Goal: Information Seeking & Learning: Learn about a topic

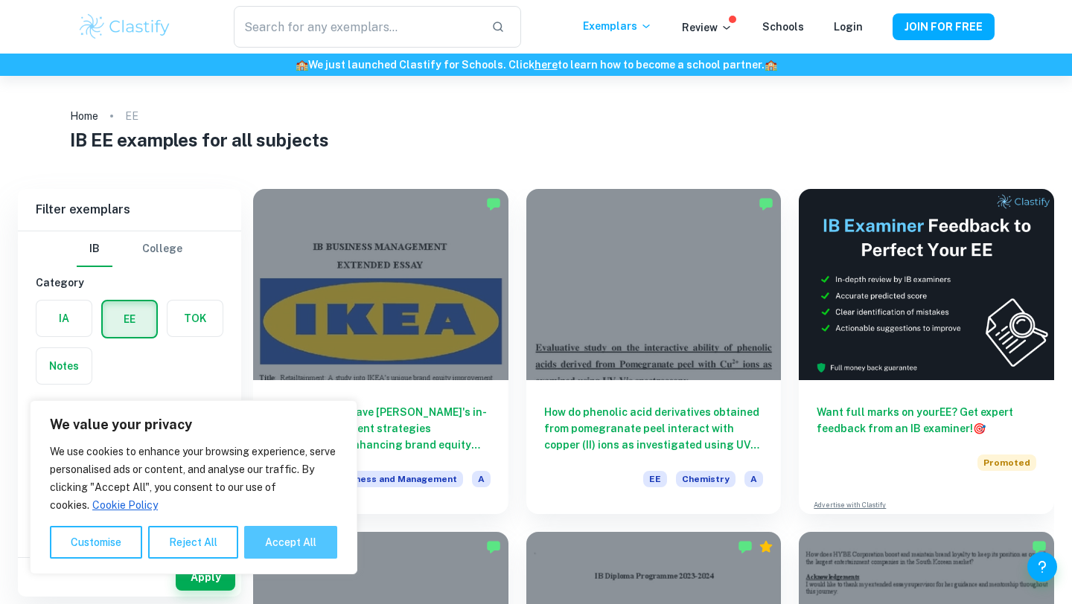
click at [315, 546] on button "Accept All" at bounding box center [290, 542] width 93 height 33
checkbox input "true"
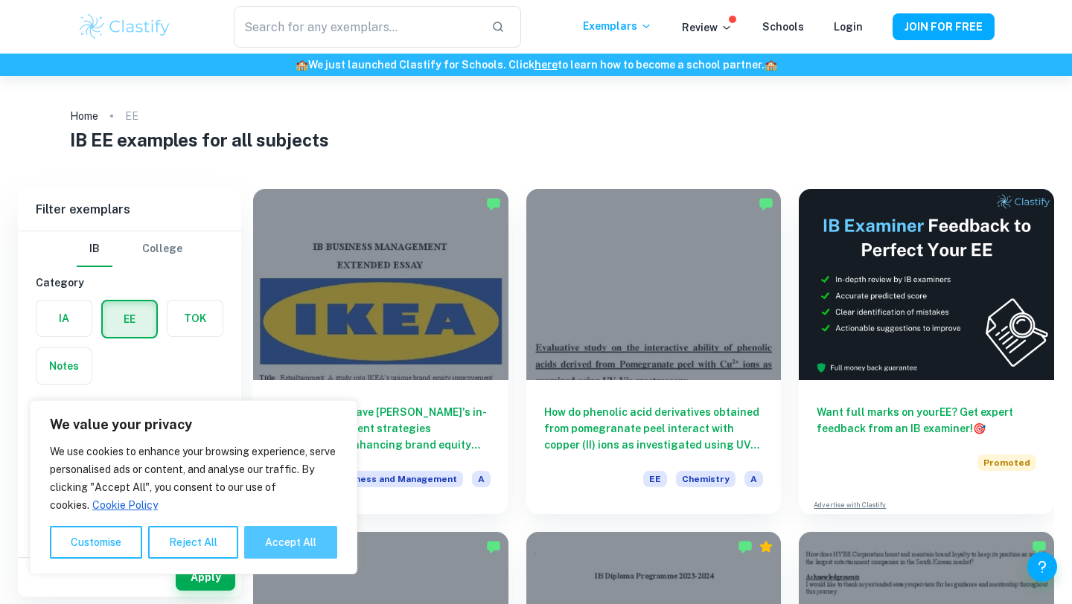
checkbox input "true"
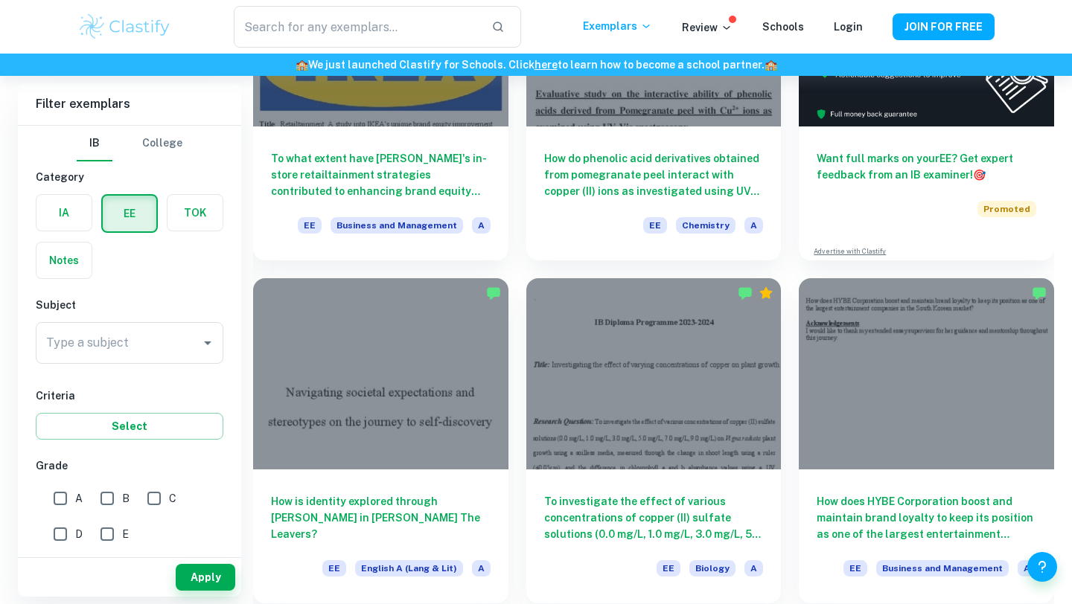
scroll to position [290, 0]
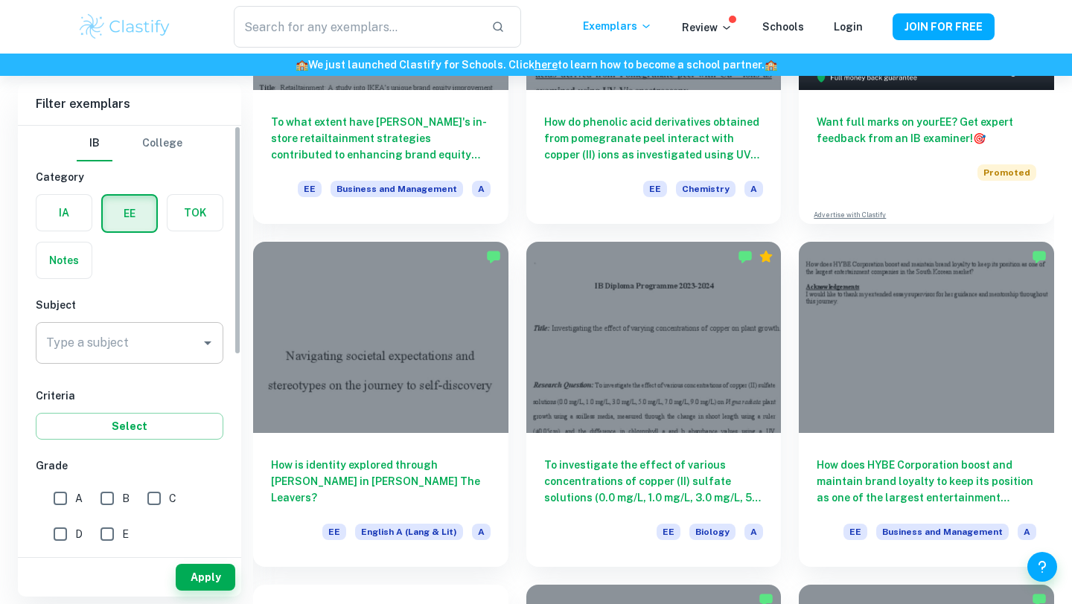
click at [150, 345] on input "Type a subject" at bounding box center [118, 343] width 152 height 28
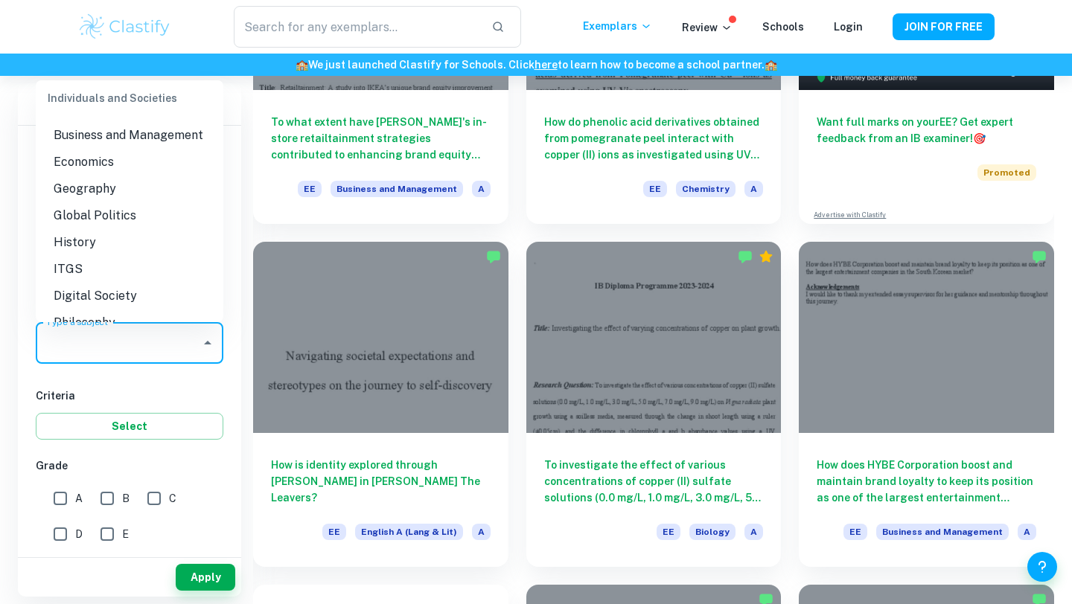
scroll to position [1343, 0]
click at [79, 158] on li "Economics" at bounding box center [130, 159] width 188 height 27
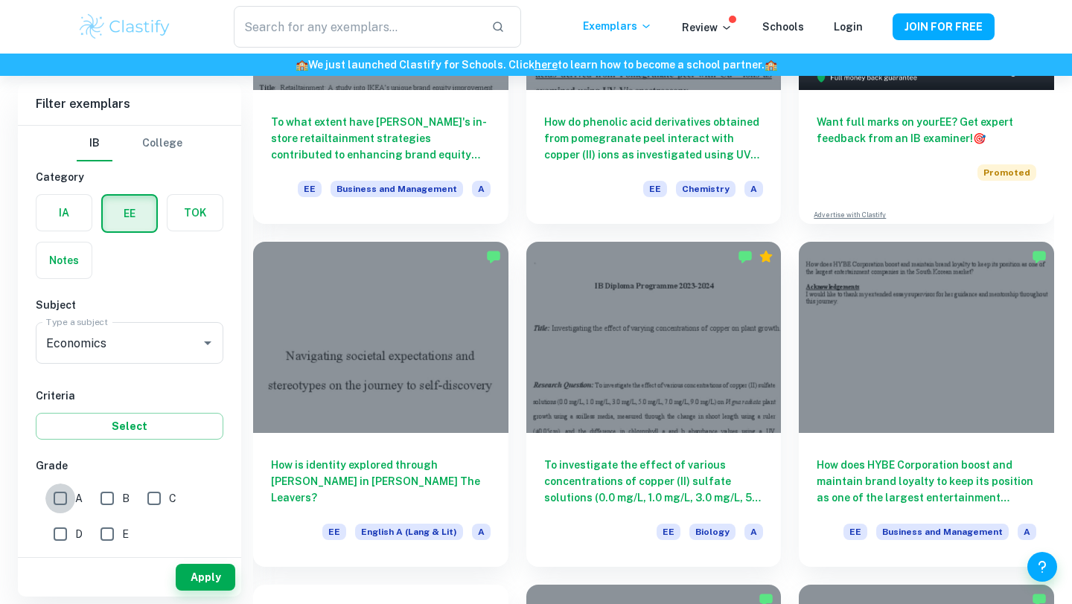
click at [65, 503] on input "A" at bounding box center [60, 499] width 30 height 30
checkbox input "true"
click at [211, 587] on button "Apply" at bounding box center [206, 577] width 60 height 27
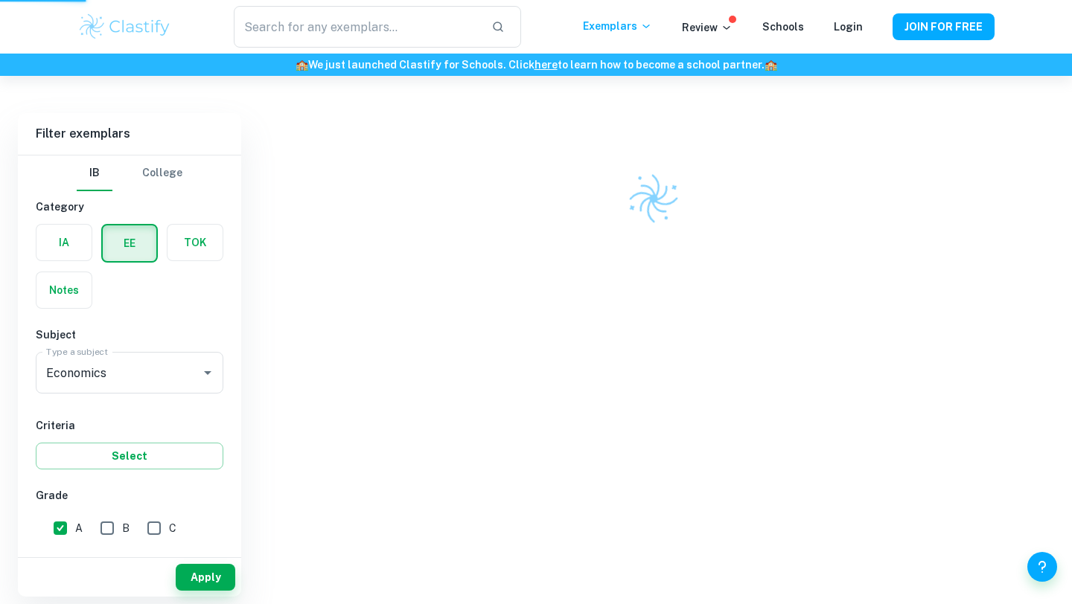
scroll to position [76, 0]
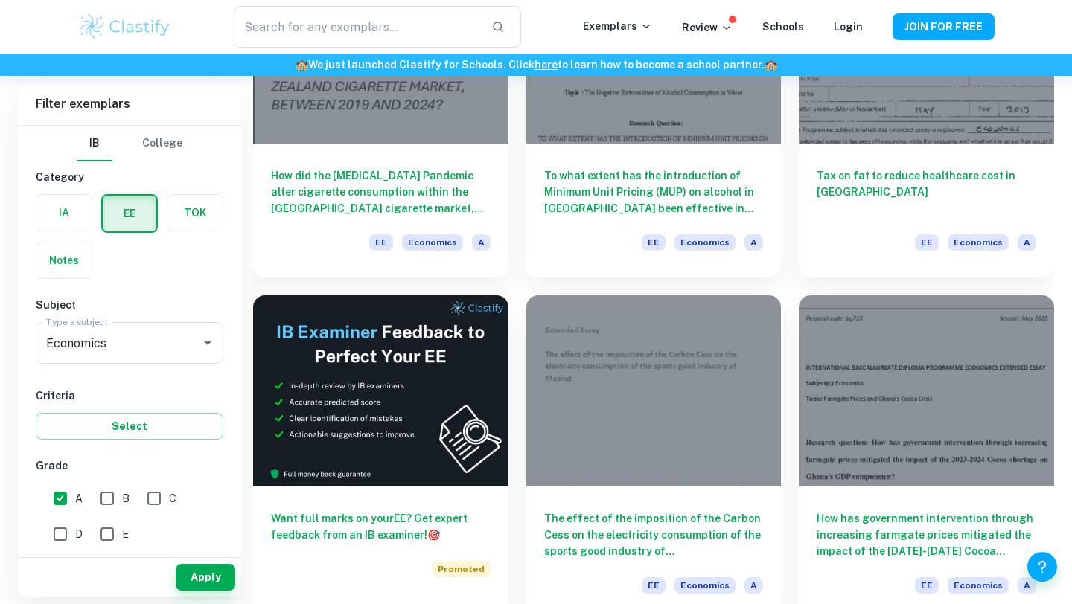
scroll to position [1969, 0]
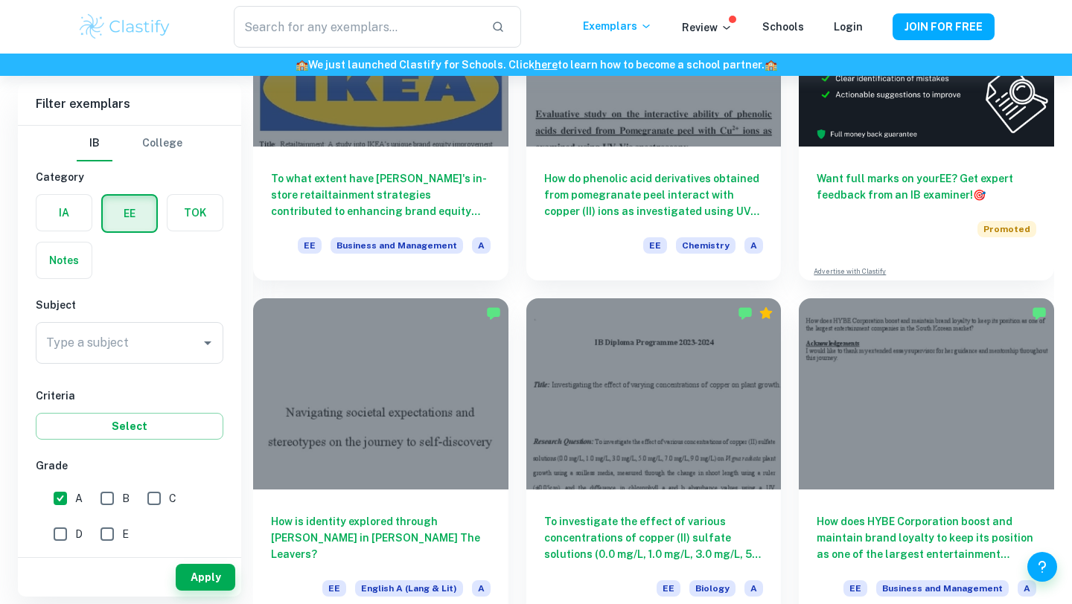
scroll to position [234, 0]
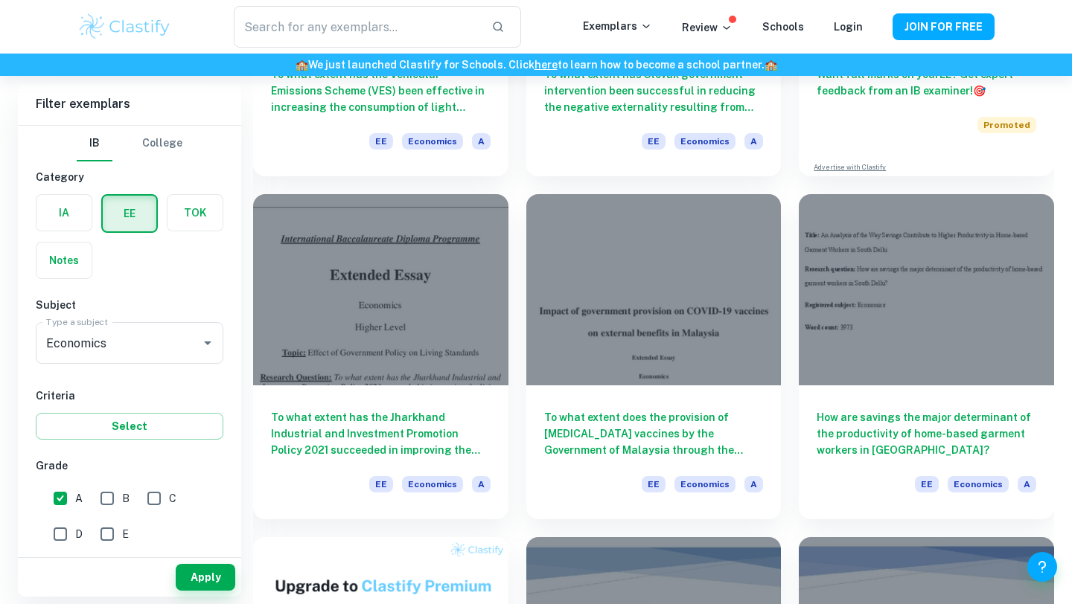
scroll to position [336, 0]
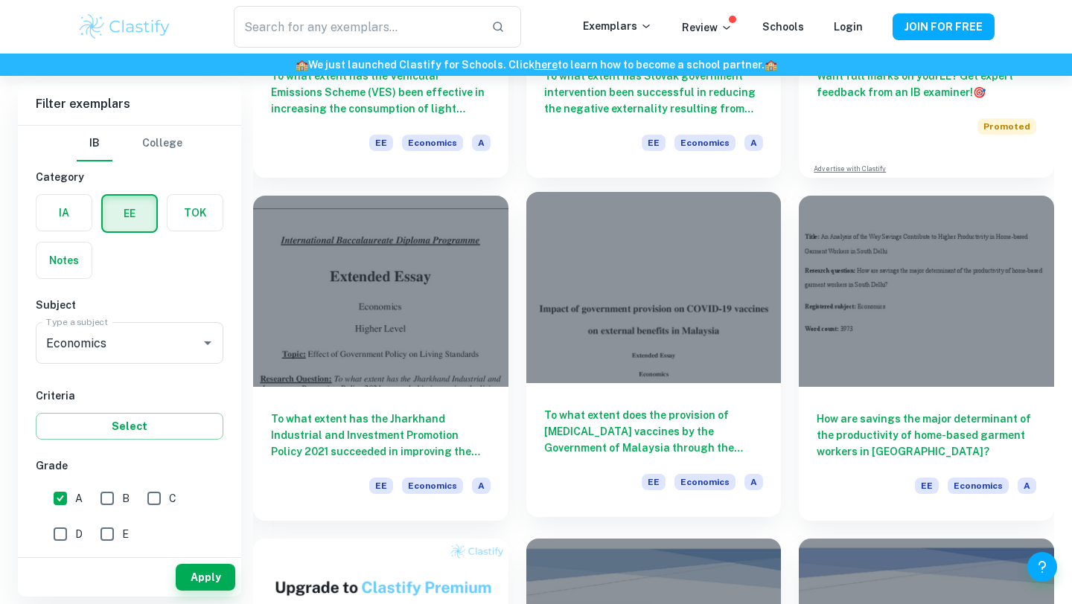
click at [648, 348] on div at bounding box center [653, 287] width 255 height 191
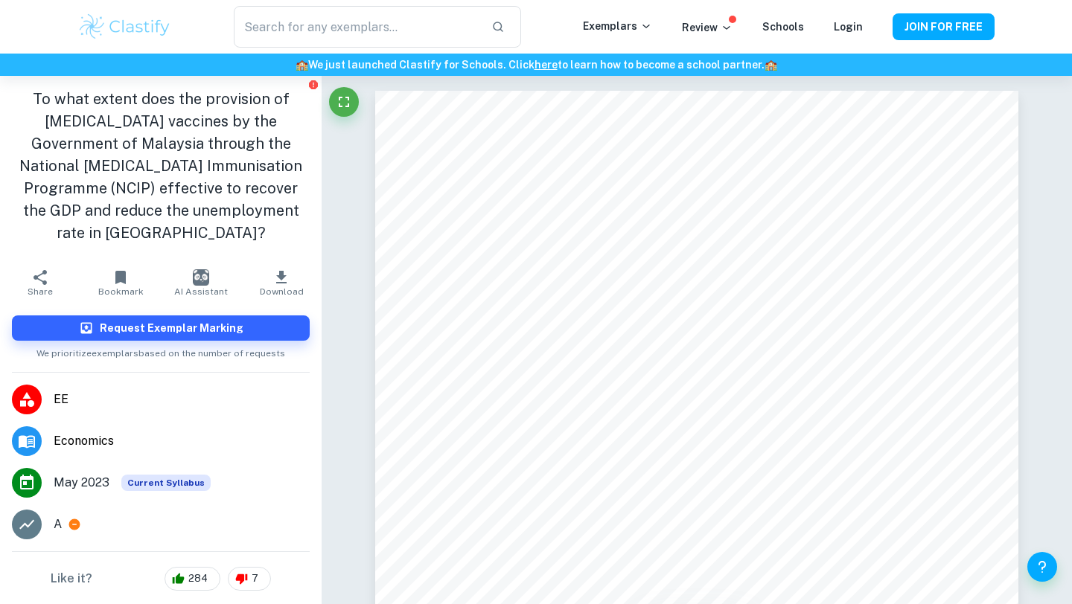
click at [75, 519] on icon at bounding box center [74, 524] width 11 height 11
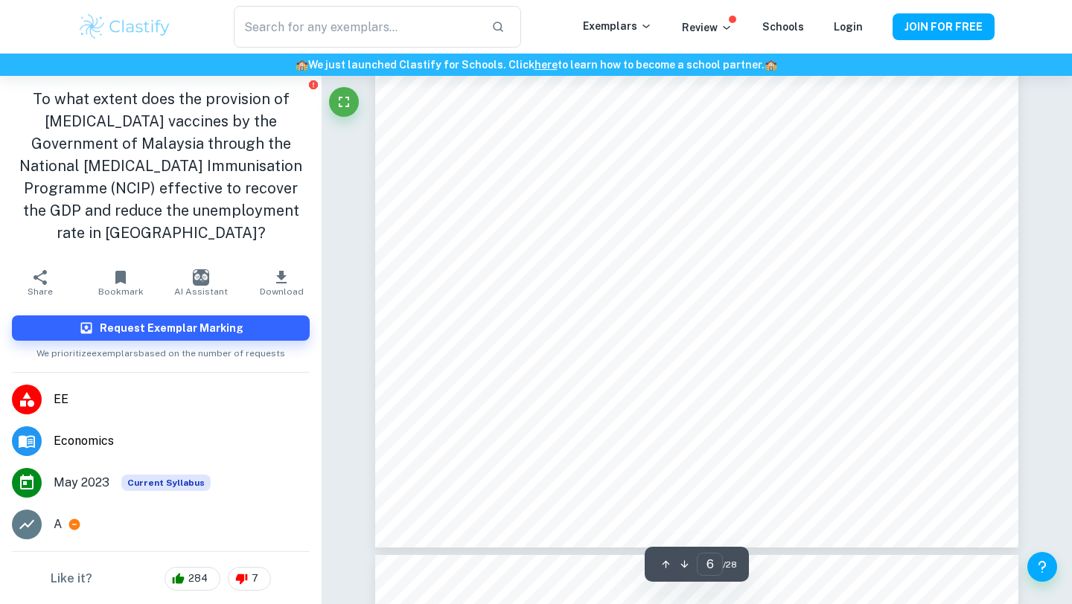
scroll to position [5088, 0]
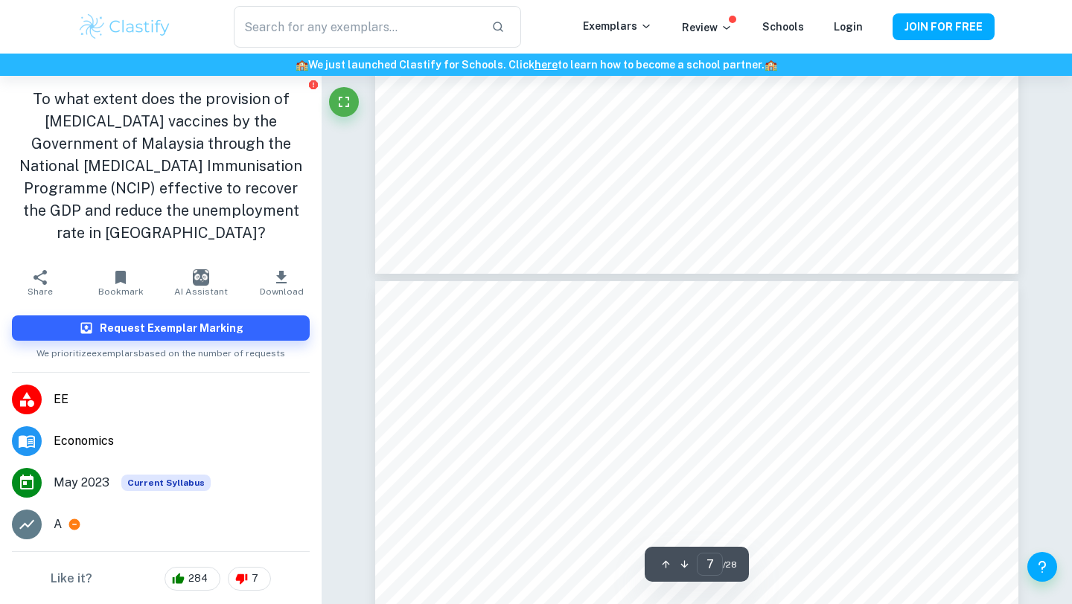
type input "6"
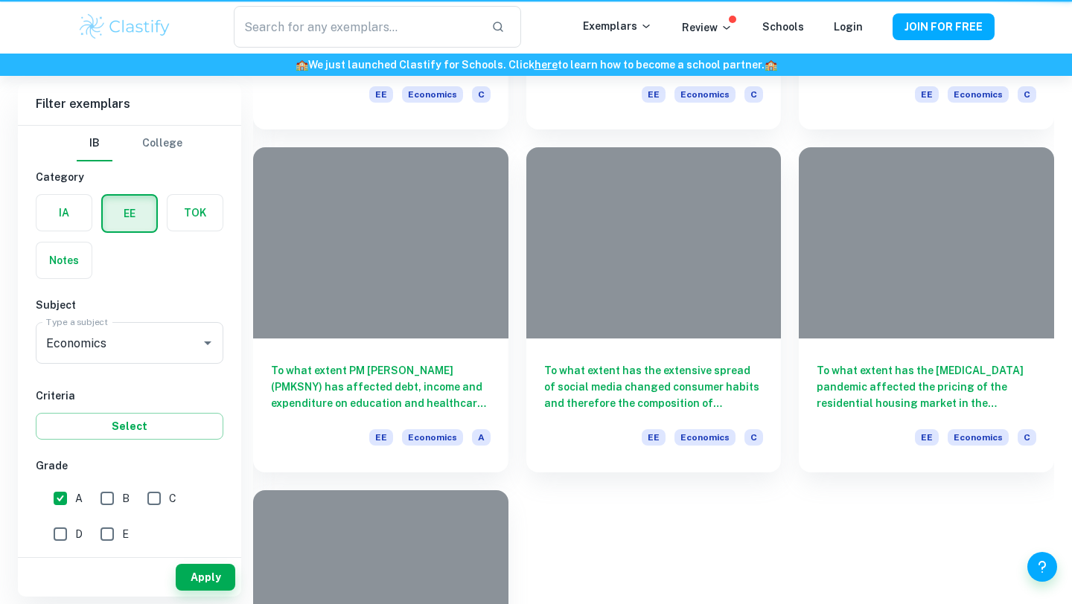
scroll to position [336, 0]
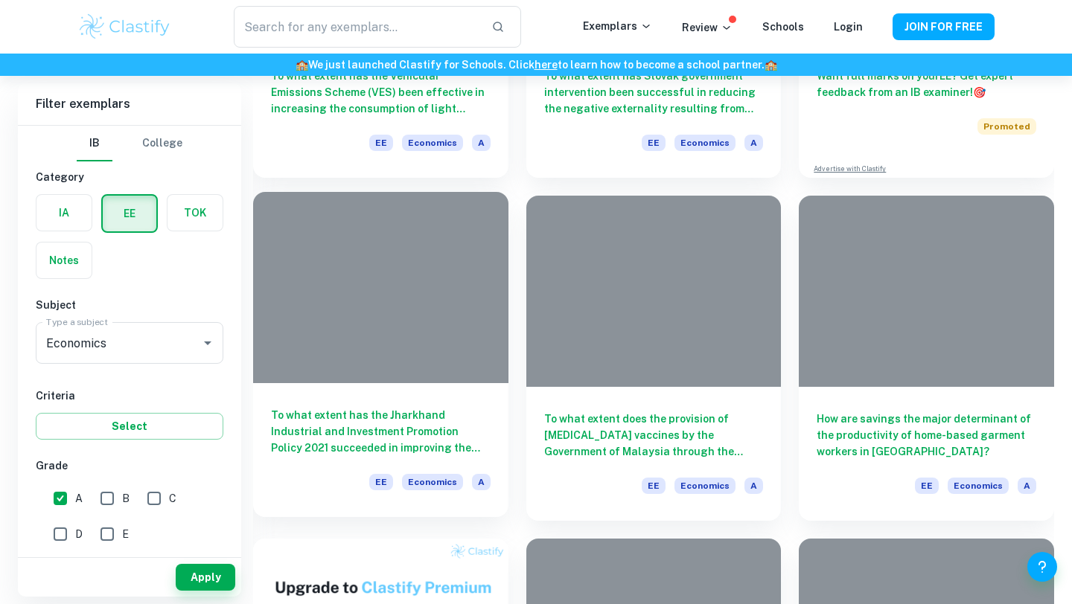
click at [383, 418] on h6 "To what extent has the Jharkhand Industrial and Investment Promotion Policy 202…" at bounding box center [381, 431] width 220 height 49
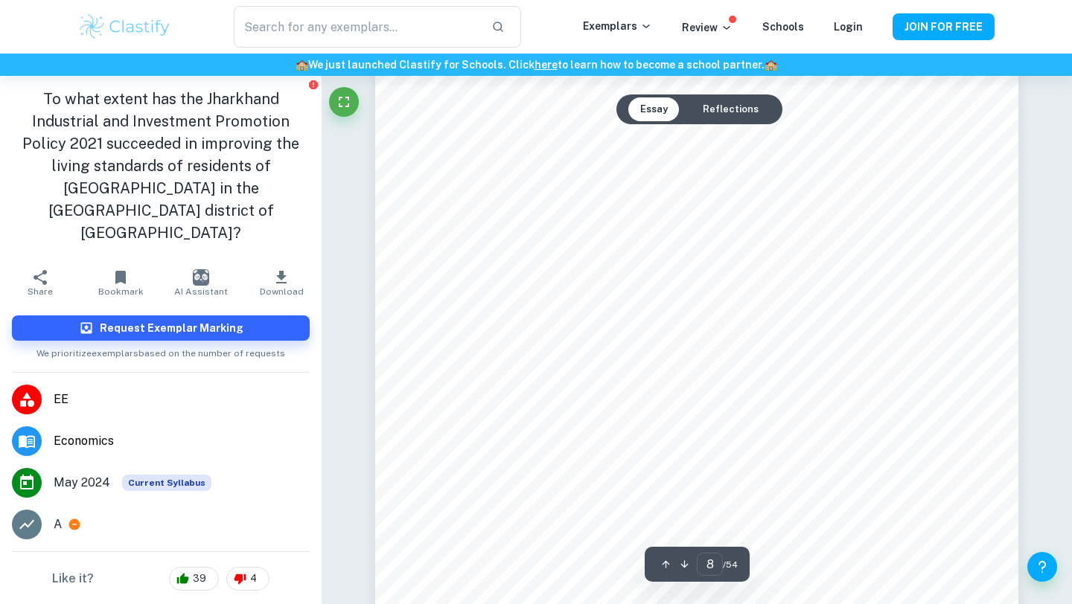
scroll to position [6715, 0]
click at [727, 114] on button "Reflections" at bounding box center [731, 109] width 80 height 24
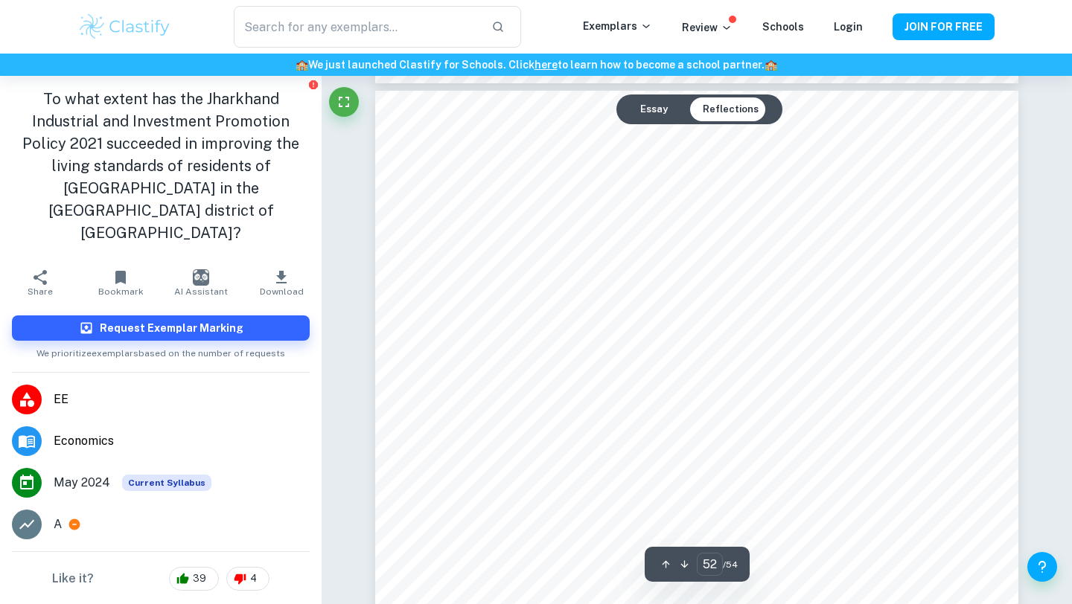
click at [671, 107] on button "Essay" at bounding box center [653, 109] width 51 height 24
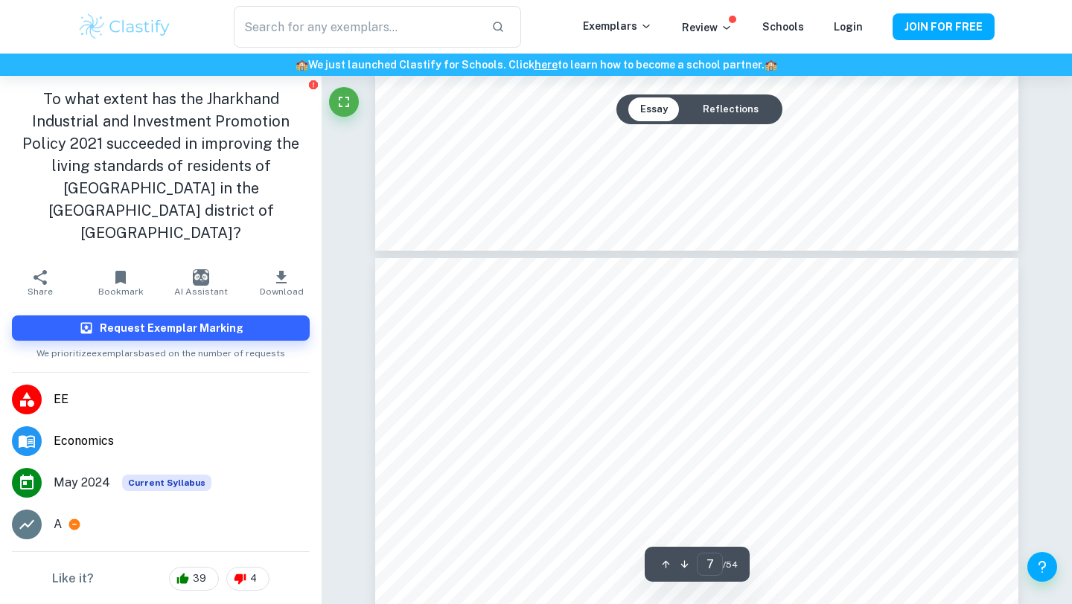
type input "8"
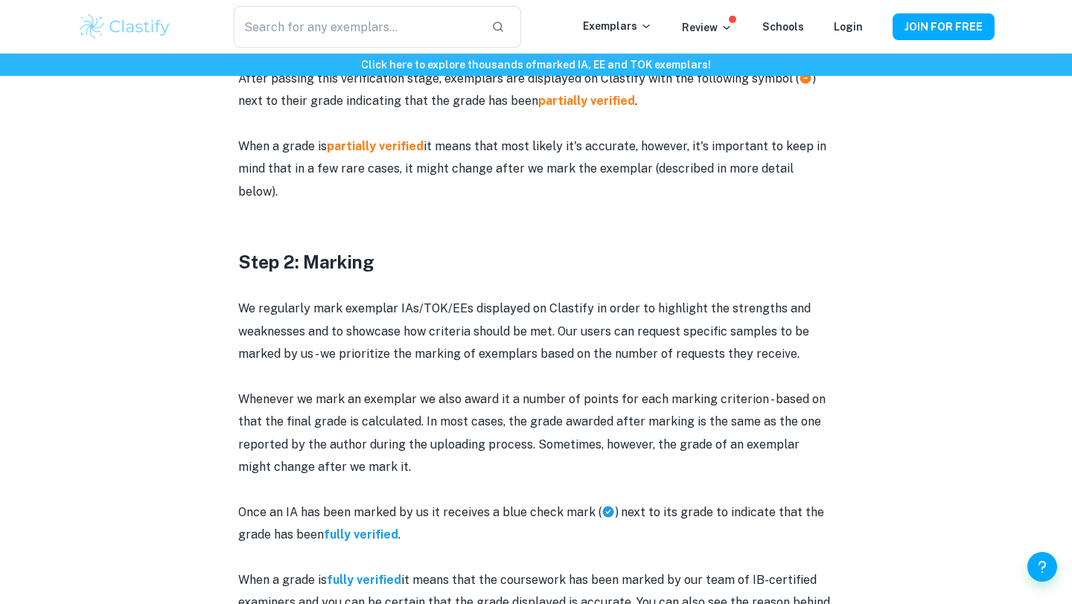
scroll to position [749, 0]
